Goal: Transaction & Acquisition: Obtain resource

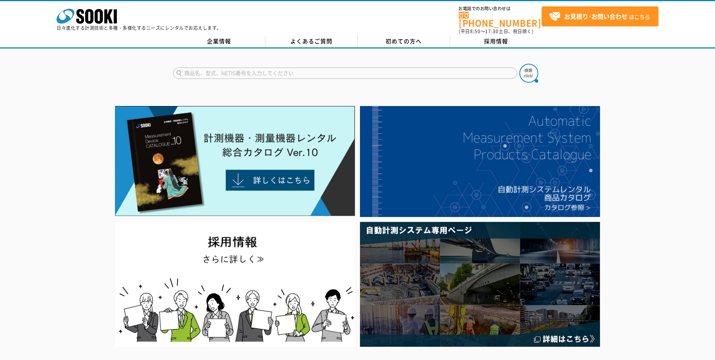
click at [216, 71] on input "text" at bounding box center [345, 72] width 344 height 11
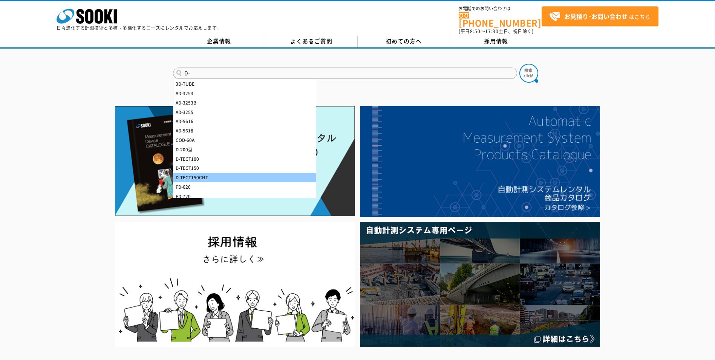
click at [187, 173] on div "D-TECT150CNT" at bounding box center [244, 177] width 142 height 9
type input "D-TECT150CNT"
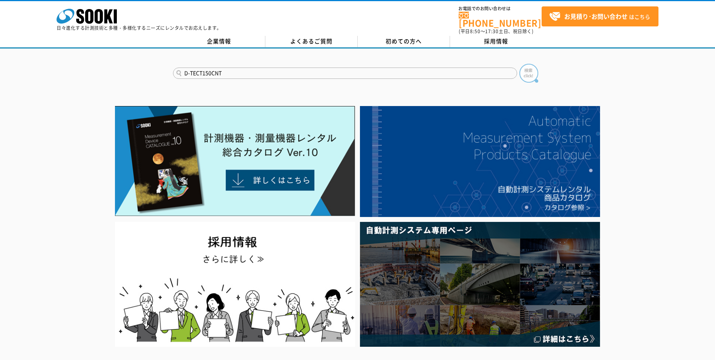
click at [532, 69] on img at bounding box center [528, 73] width 19 height 19
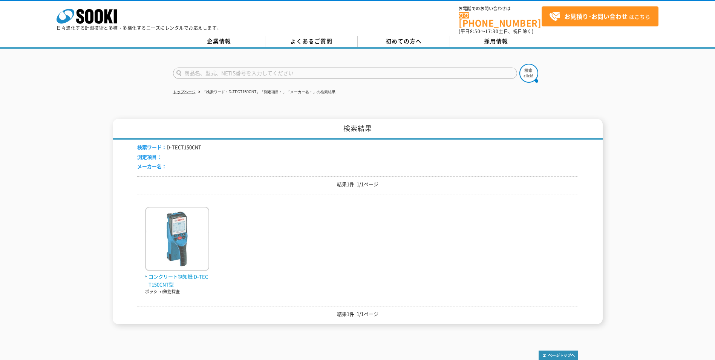
click at [202, 233] on img at bounding box center [177, 240] width 64 height 66
